Goal: Check status: Check status

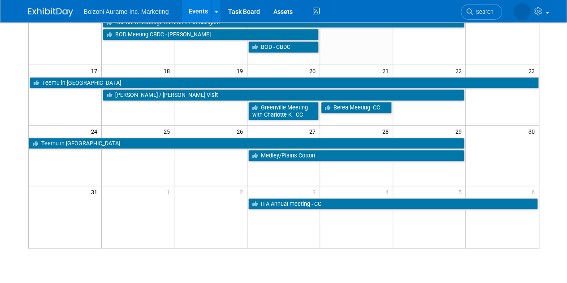
scroll to position [217, 0]
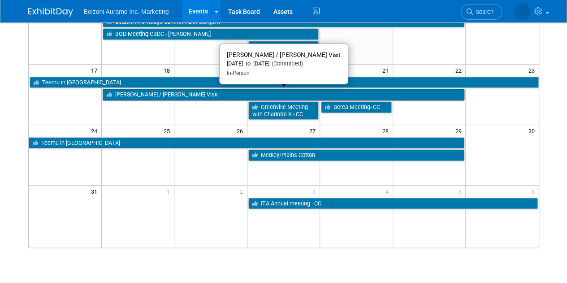
click at [221, 93] on link "[PERSON_NAME] / [PERSON_NAME] Visit" at bounding box center [284, 95] width 362 height 12
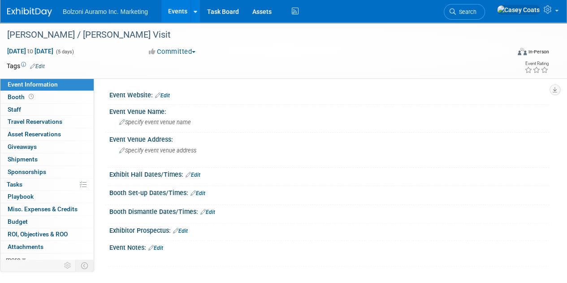
click at [21, 6] on link at bounding box center [35, 7] width 56 height 7
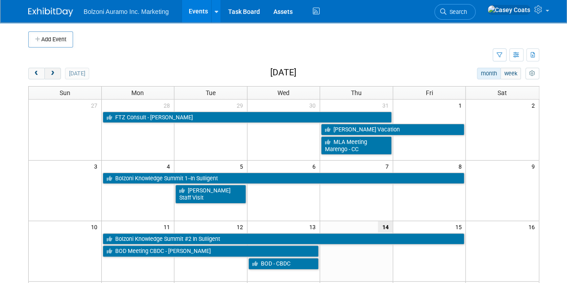
click at [52, 73] on span "next" at bounding box center [52, 74] width 7 height 6
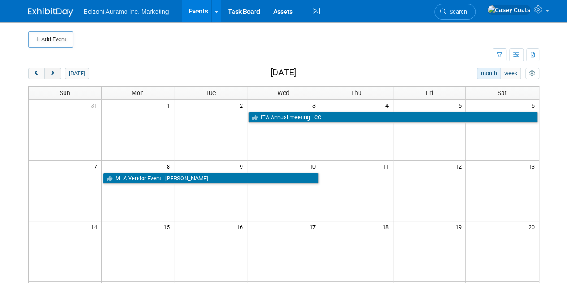
click at [54, 75] on span "next" at bounding box center [52, 74] width 7 height 6
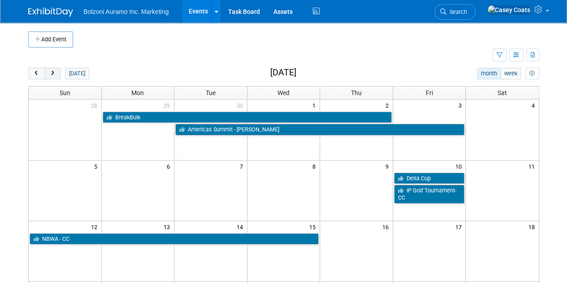
click at [52, 78] on button "next" at bounding box center [52, 74] width 17 height 12
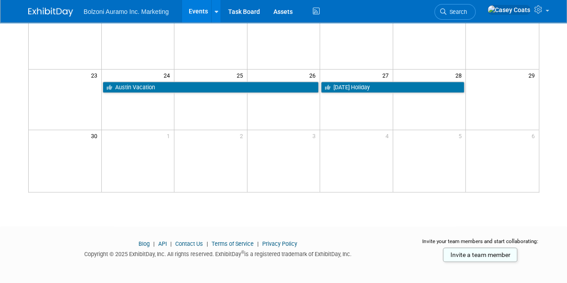
scroll to position [272, 0]
